Goal: Task Accomplishment & Management: Manage account settings

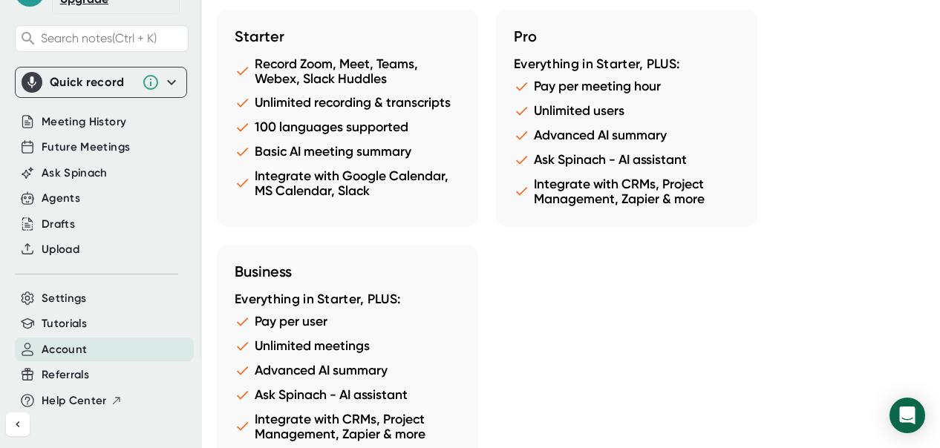
scroll to position [1576, 0]
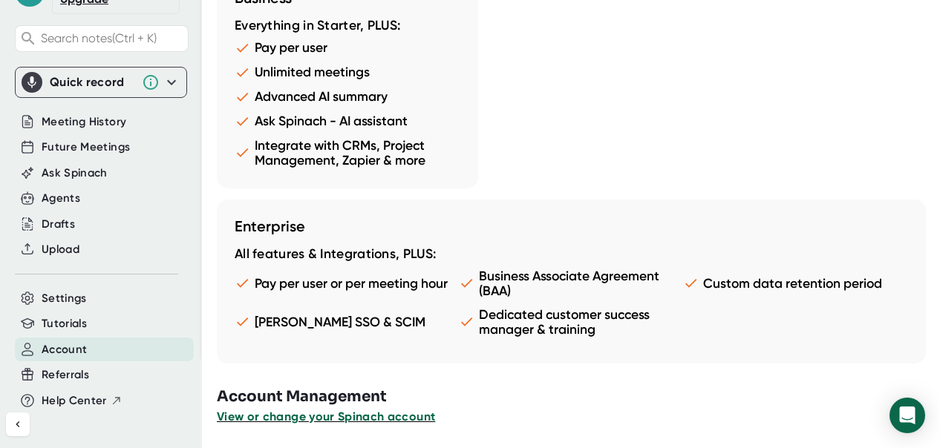
click at [373, 420] on span "View or change your Spinach account" at bounding box center [326, 417] width 218 height 14
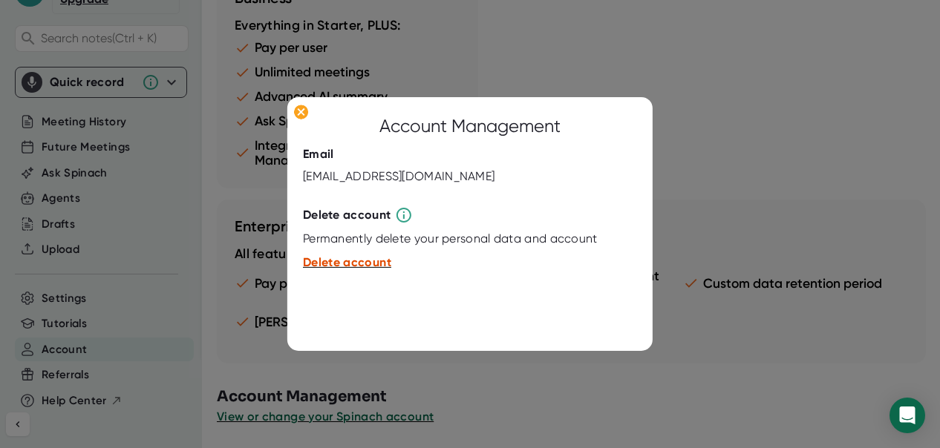
click at [325, 267] on span "Delete account" at bounding box center [347, 262] width 88 height 14
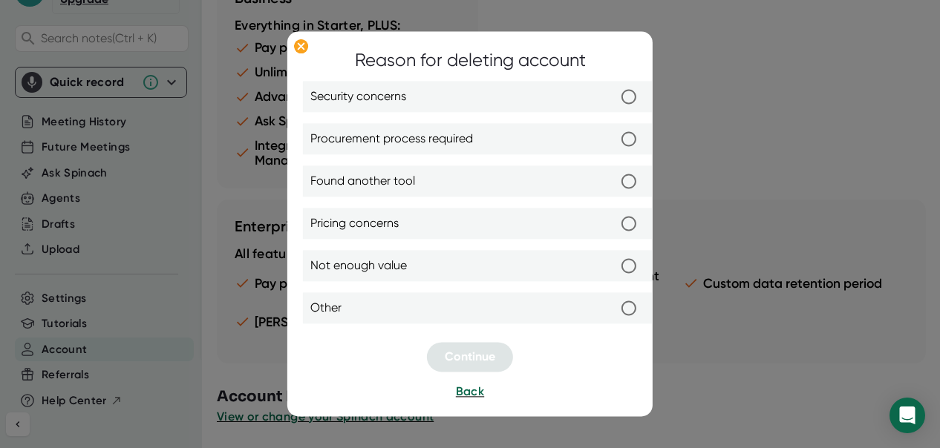
click at [548, 268] on label "Not enough value" at bounding box center [477, 266] width 334 height 31
click at [613, 268] on input "Not enough value" at bounding box center [628, 266] width 31 height 31
radio input "true"
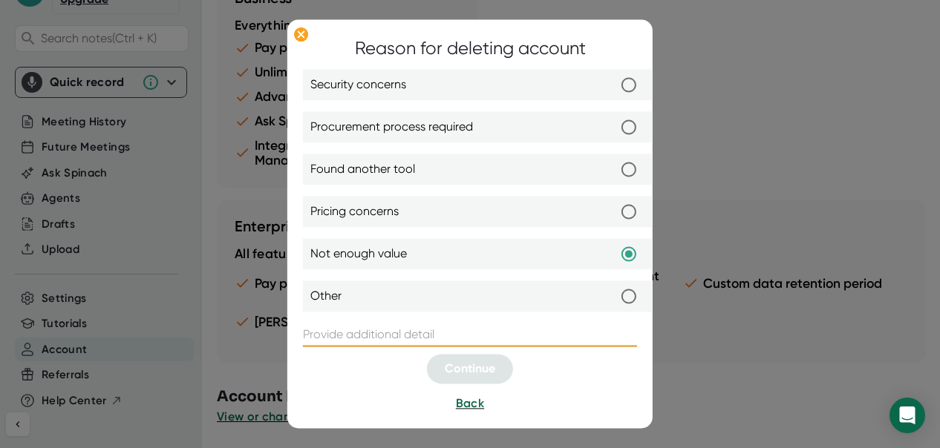
click at [434, 345] on input "text" at bounding box center [470, 336] width 334 height 24
type input "."
click at [453, 376] on span "Continue" at bounding box center [470, 369] width 50 height 14
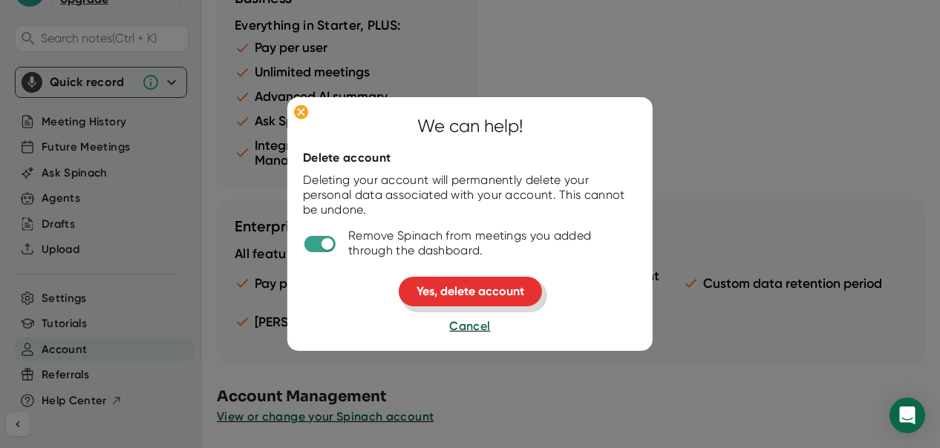
click at [441, 283] on button "Yes, delete account" at bounding box center [470, 292] width 143 height 30
